Goal: Use online tool/utility: Utilize a website feature to perform a specific function

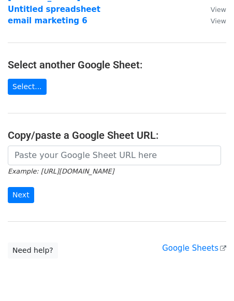
scroll to position [109, 0]
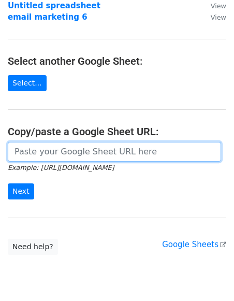
click at [63, 154] on input "url" at bounding box center [114, 152] width 213 height 20
paste input "https://docs.google.com/spreadsheets/d/12fnKwMo5Y0AMDLm4cQuCnBxAJNyv--SQDJM36al…"
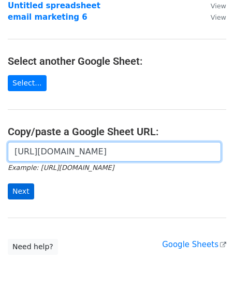
type input "https://docs.google.com/spreadsheets/d/12fnKwMo5Y0AMDLm4cQuCnBxAJNyv--SQDJM36al…"
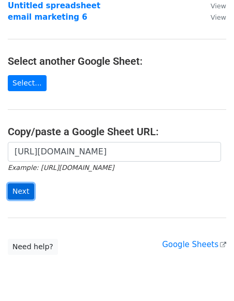
scroll to position [0, 0]
click at [14, 187] on input "Next" at bounding box center [21, 191] width 26 height 16
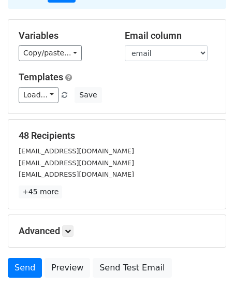
scroll to position [85, 0]
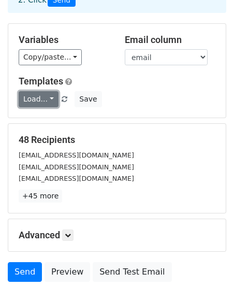
click at [39, 101] on link "Load..." at bounding box center [39, 99] width 40 height 16
click at [64, 122] on link "dm 1" at bounding box center [60, 121] width 82 height 17
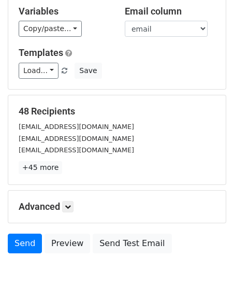
scroll to position [154, 0]
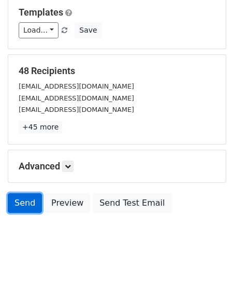
click at [19, 206] on link "Send" at bounding box center [25, 203] width 34 height 20
